Goal: Information Seeking & Learning: Learn about a topic

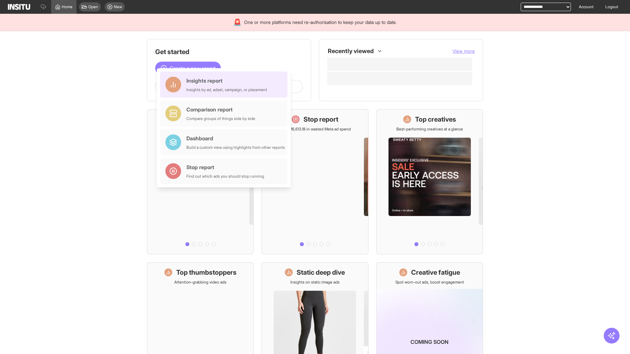
click at [225, 85] on div "Insights report Insights by ad, adset, campaign, or placement" at bounding box center [226, 85] width 81 height 16
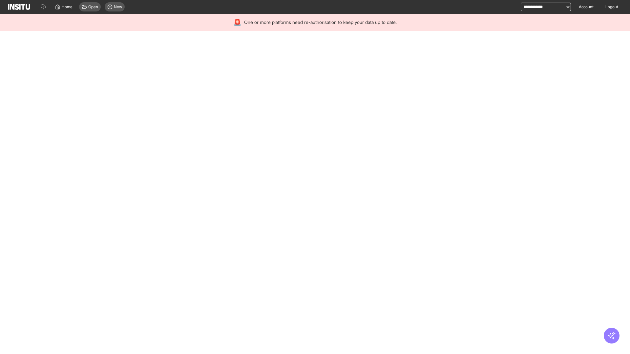
select select "**"
